Goal: Transaction & Acquisition: Subscribe to service/newsletter

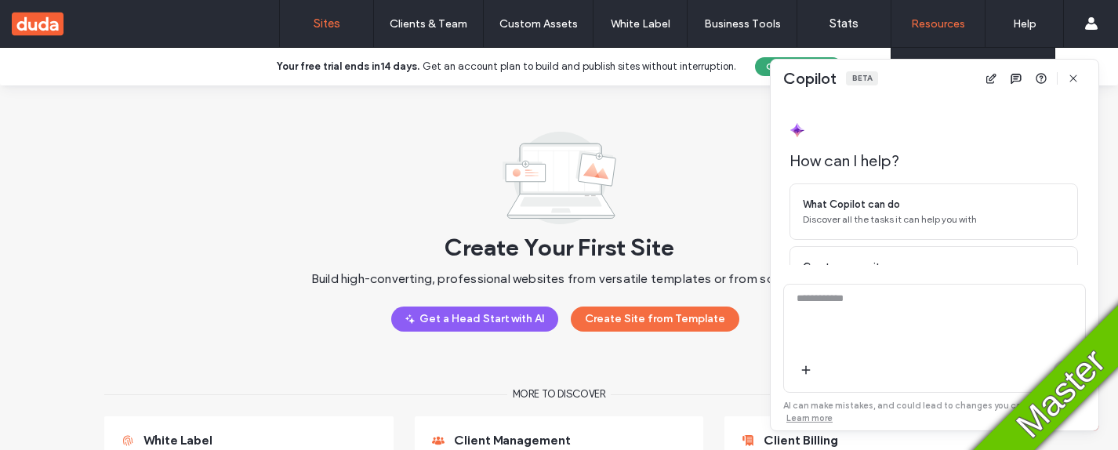
scroll to position [149, 0]
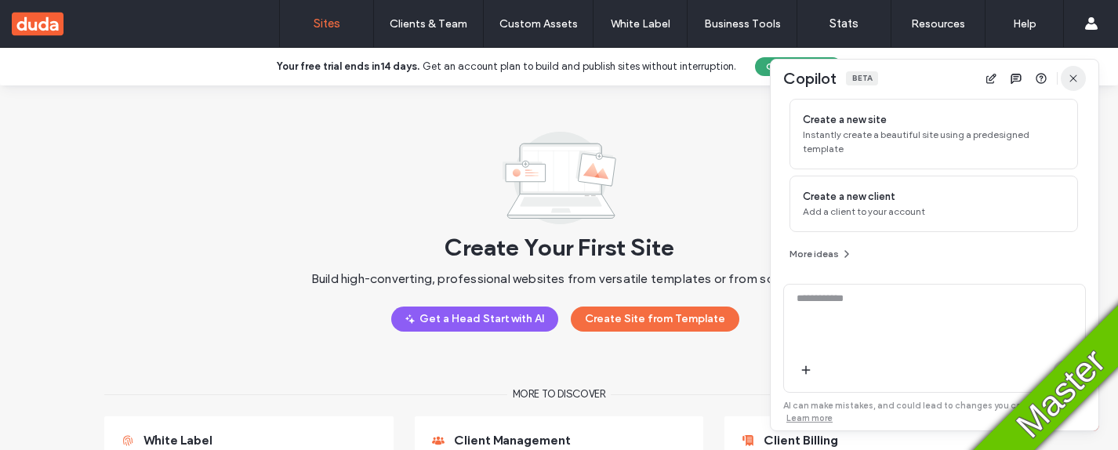
click at [1074, 77] on use "button" at bounding box center [1072, 77] width 7 height 7
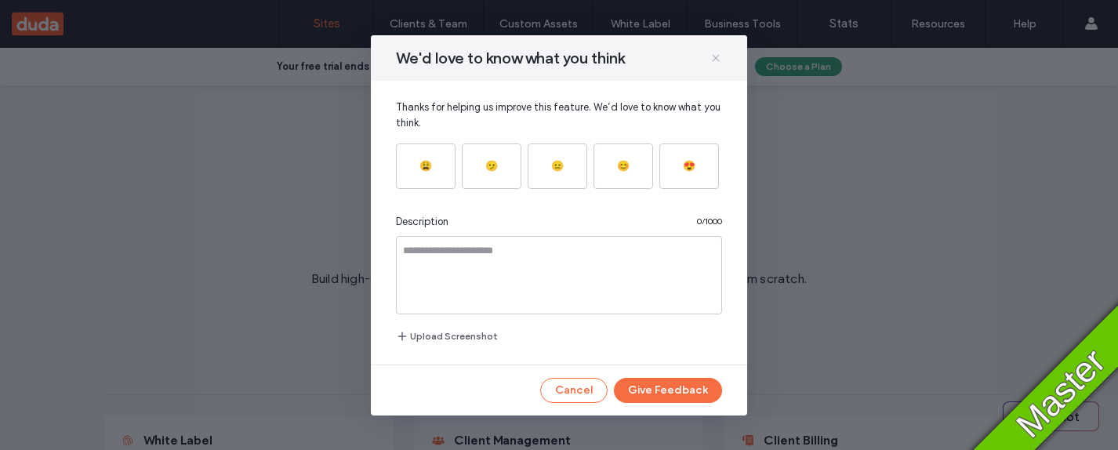
click at [719, 60] on use at bounding box center [715, 57] width 7 height 7
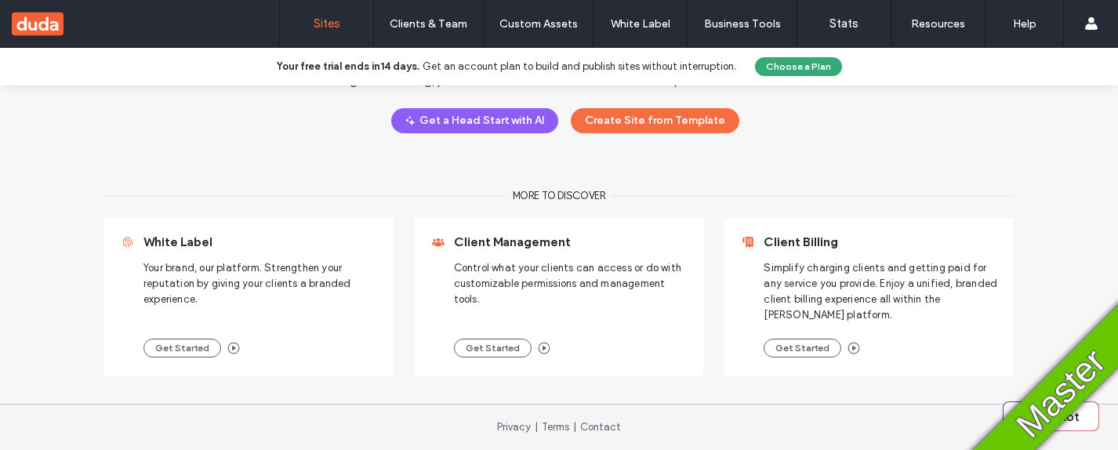
scroll to position [0, 0]
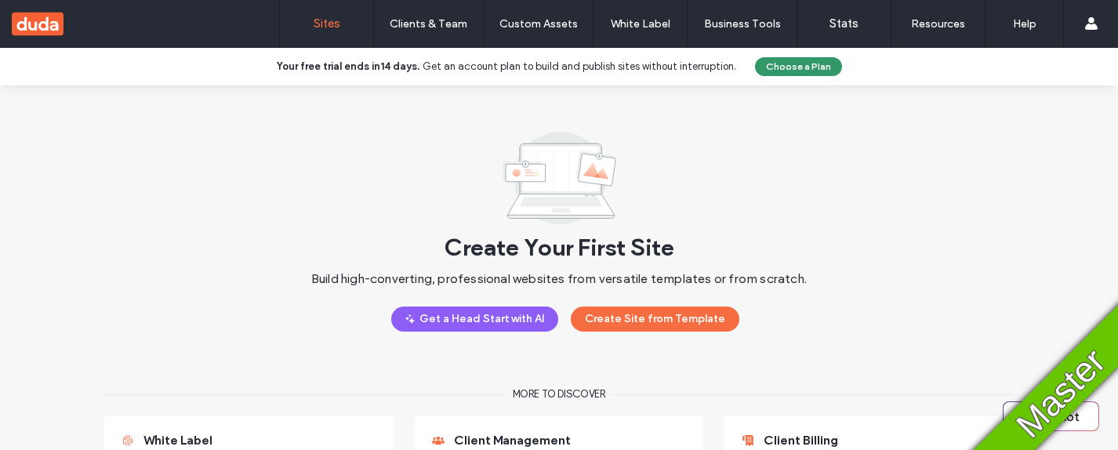
click at [789, 69] on button "Choose a Plan" at bounding box center [798, 66] width 87 height 19
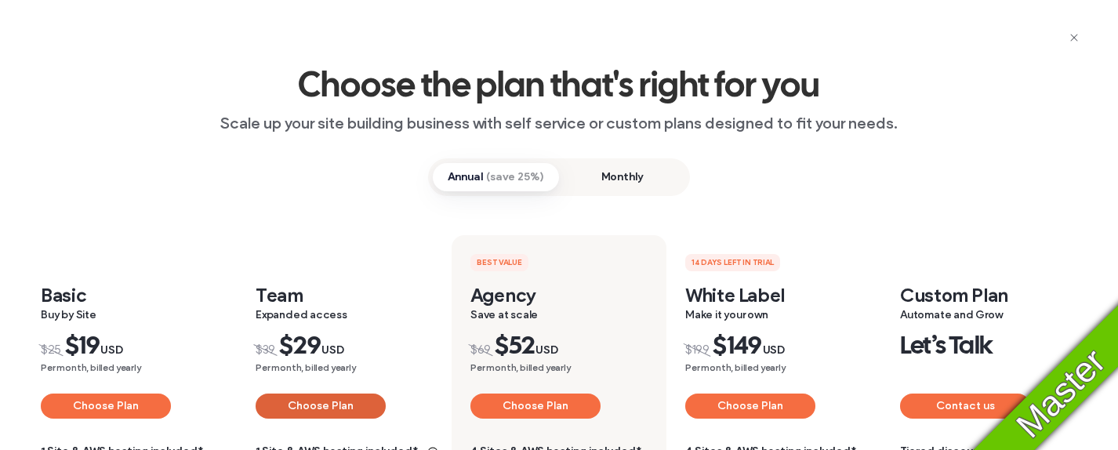
click at [310, 410] on button "Choose Plan" at bounding box center [321, 406] width 130 height 25
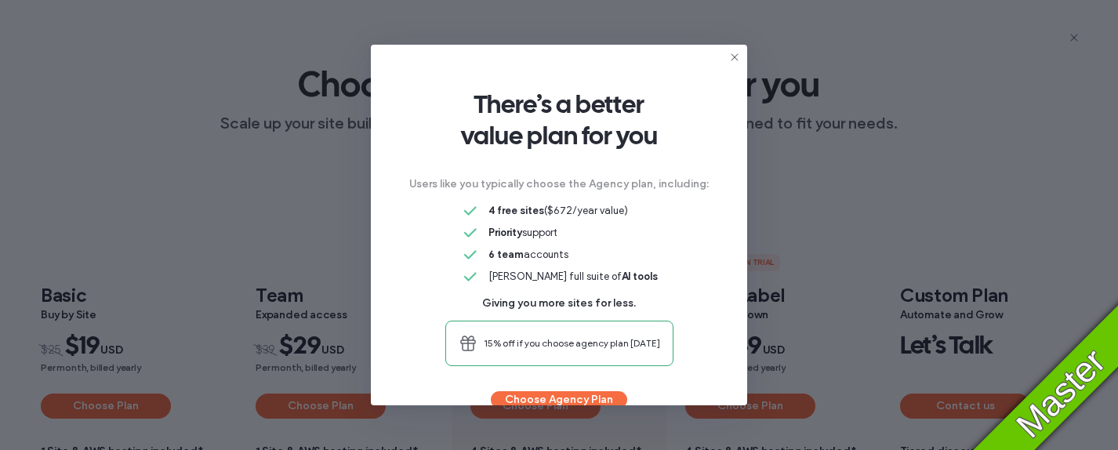
click at [295, 263] on div "There’s a better value plan for you Users like you typically choose the Agency …" at bounding box center [559, 225] width 1118 height 450
drag, startPoint x: 262, startPoint y: 251, endPoint x: 263, endPoint y: 242, distance: 8.7
click at [262, 250] on div "There’s a better value plan for you Users like you typically choose the Agency …" at bounding box center [559, 225] width 1118 height 450
drag, startPoint x: 263, startPoint y: 242, endPoint x: 265, endPoint y: 207, distance: 35.4
click at [263, 241] on div "There’s a better value plan for you Users like you typically choose the Agency …" at bounding box center [559, 225] width 1118 height 450
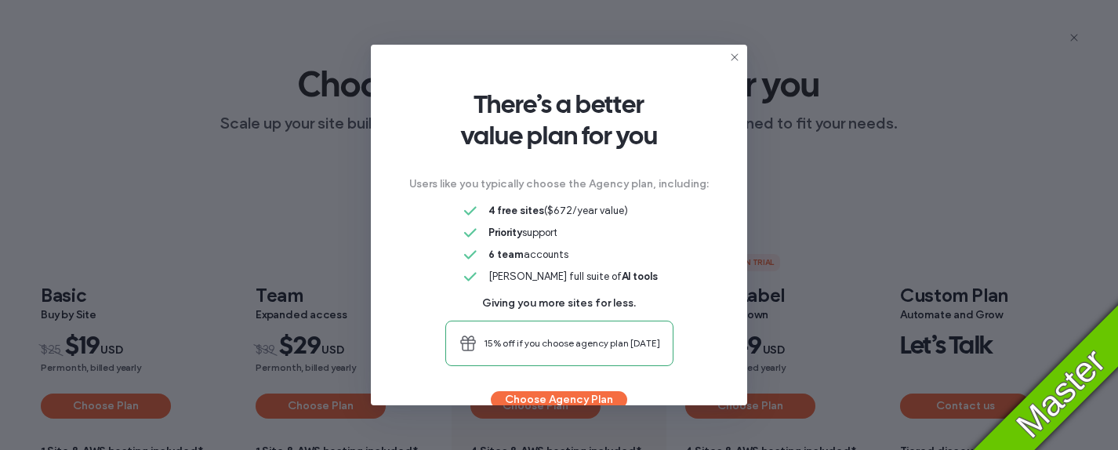
drag, startPoint x: 265, startPoint y: 207, endPoint x: 329, endPoint y: 140, distance: 93.2
click at [267, 198] on div "There’s a better value plan for you Users like you typically choose the Agency …" at bounding box center [559, 225] width 1118 height 450
click at [519, 44] on div "There’s a better value plan for you Users like you typically choose the Agency …" at bounding box center [559, 225] width 1118 height 450
click at [558, 72] on div "There’s a better value plan for you Users like you typically choose the Agency …" at bounding box center [559, 225] width 376 height 360
drag, startPoint x: 592, startPoint y: 32, endPoint x: 742, endPoint y: 26, distance: 150.7
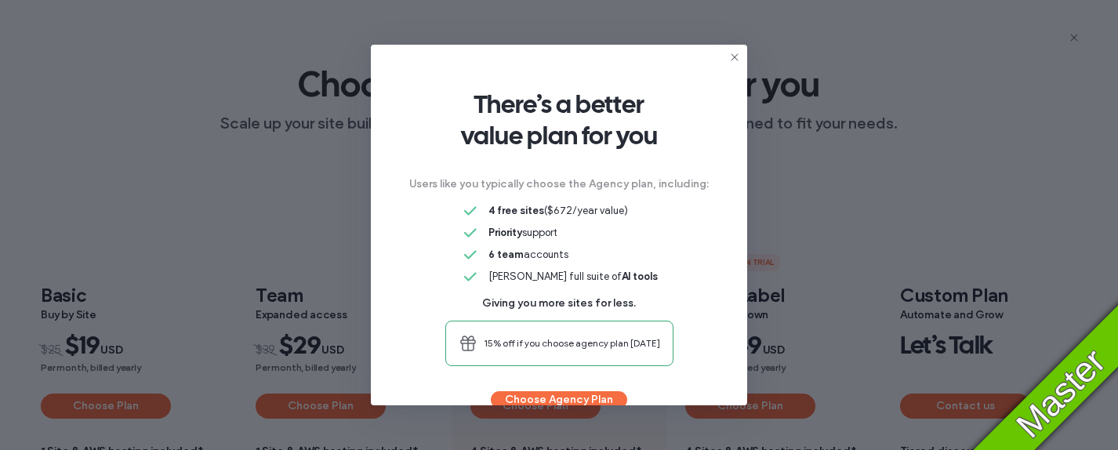
click at [592, 31] on div "There’s a better value plan for you Users like you typically choose the Agency …" at bounding box center [559, 225] width 1118 height 450
drag, startPoint x: 891, startPoint y: 31, endPoint x: 900, endPoint y: 59, distance: 28.8
click at [891, 31] on div "There’s a better value plan for you Users like you typically choose the Agency …" at bounding box center [559, 225] width 1118 height 450
click at [917, 178] on div "There’s a better value plan for you Users like you typically choose the Agency …" at bounding box center [559, 225] width 1118 height 450
click at [909, 279] on div "There’s a better value plan for you Users like you typically choose the Agency …" at bounding box center [559, 225] width 1118 height 450
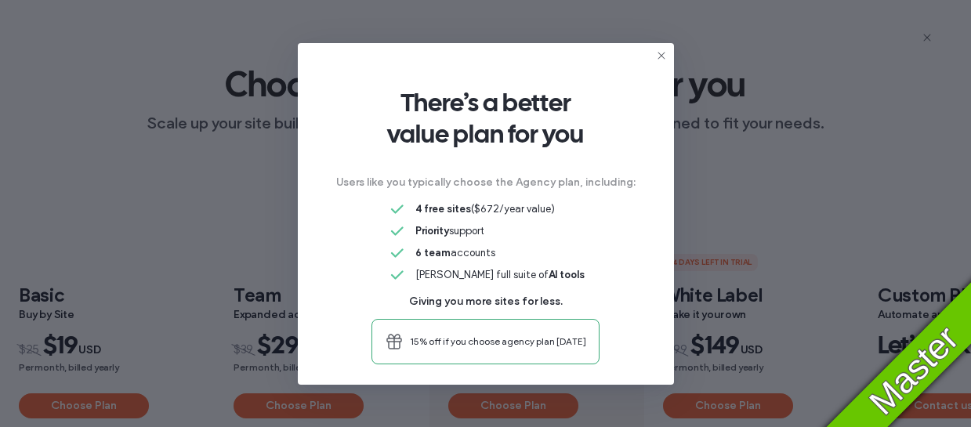
click at [659, 53] on use at bounding box center [661, 55] width 7 height 7
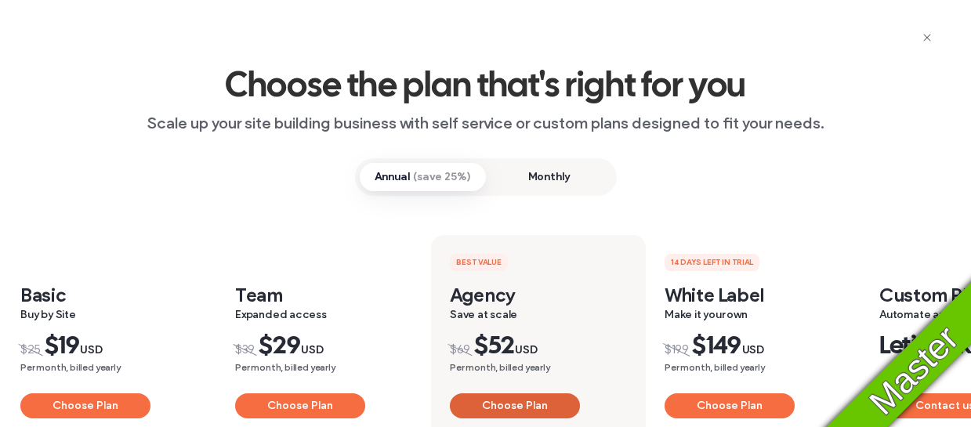
click at [527, 410] on button "Choose Plan" at bounding box center [515, 406] width 130 height 25
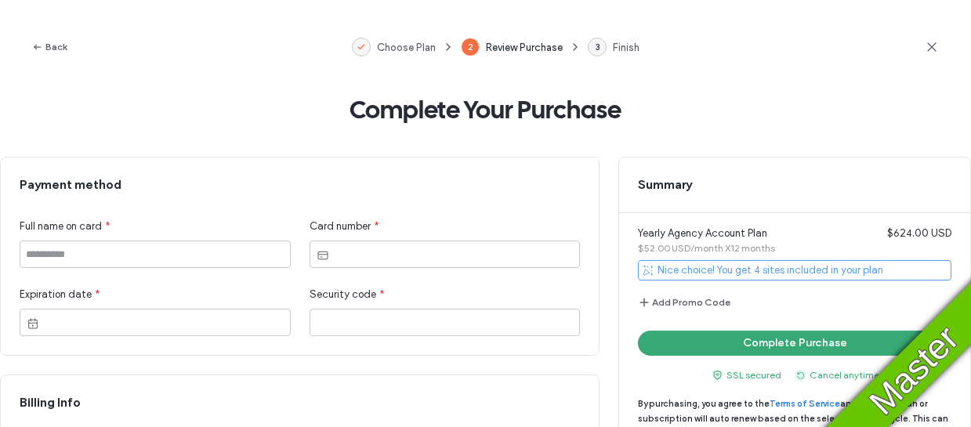
click at [927, 46] on use at bounding box center [931, 46] width 9 height 9
